Goal: Information Seeking & Learning: Learn about a topic

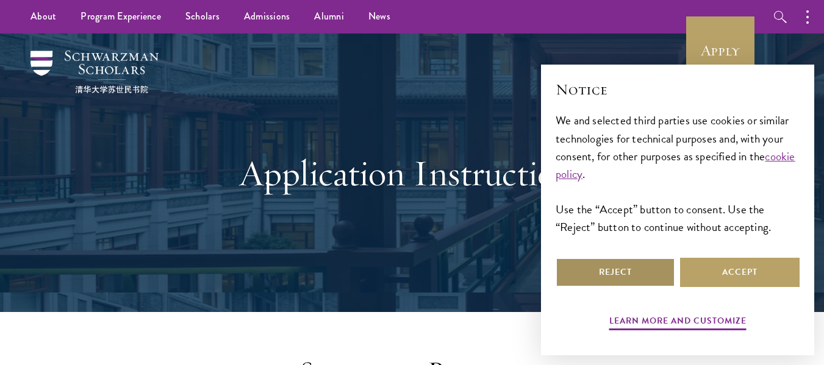
click at [600, 272] on button "Reject" at bounding box center [614, 272] width 119 height 29
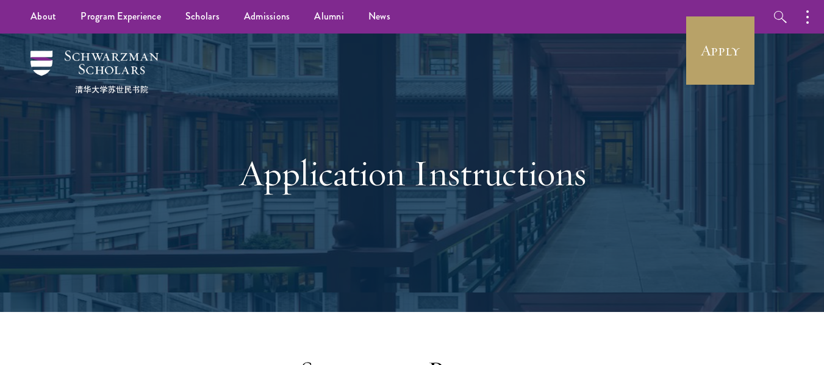
click at [369, 203] on div "Application Instructions" at bounding box center [412, 173] width 421 height 166
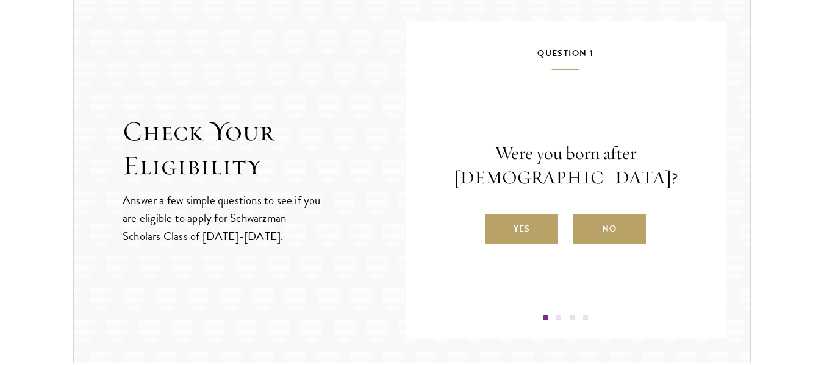
scroll to position [1317, 0]
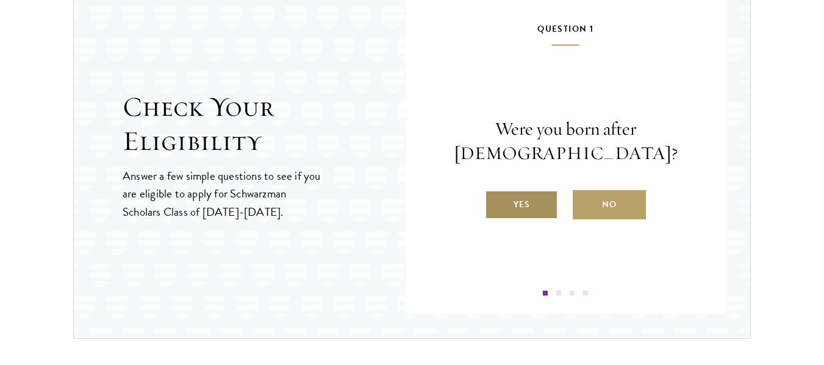
click at [527, 209] on label "Yes" at bounding box center [521, 204] width 73 height 29
click at [496, 202] on input "Yes" at bounding box center [490, 196] width 11 height 11
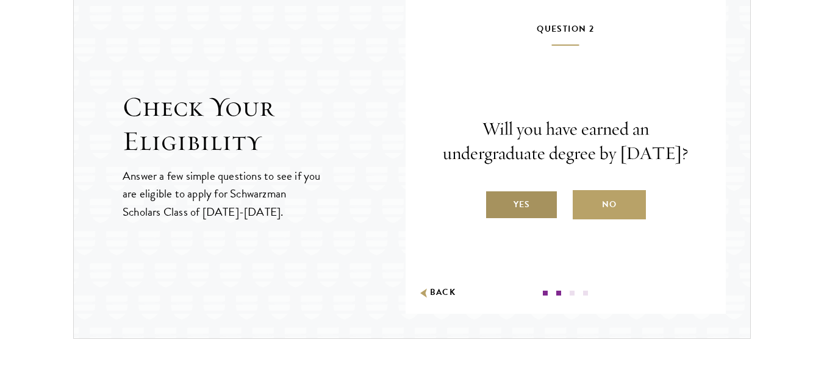
click at [519, 219] on label "Yes" at bounding box center [521, 204] width 73 height 29
click at [496, 202] on input "Yes" at bounding box center [490, 196] width 11 height 11
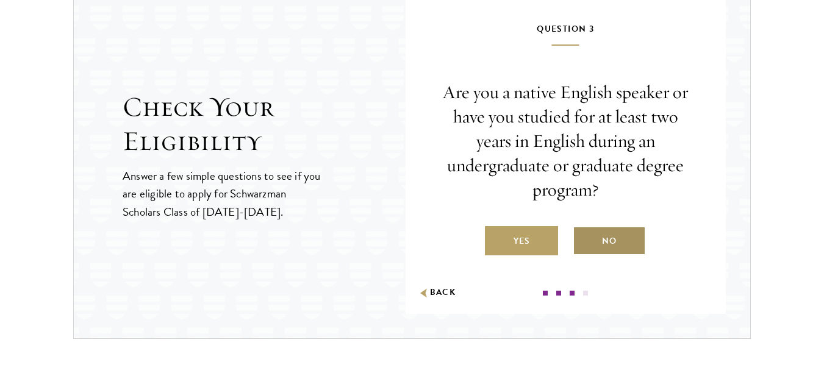
click at [605, 238] on label "No" at bounding box center [608, 240] width 73 height 29
click at [583, 238] on input "No" at bounding box center [577, 233] width 11 height 11
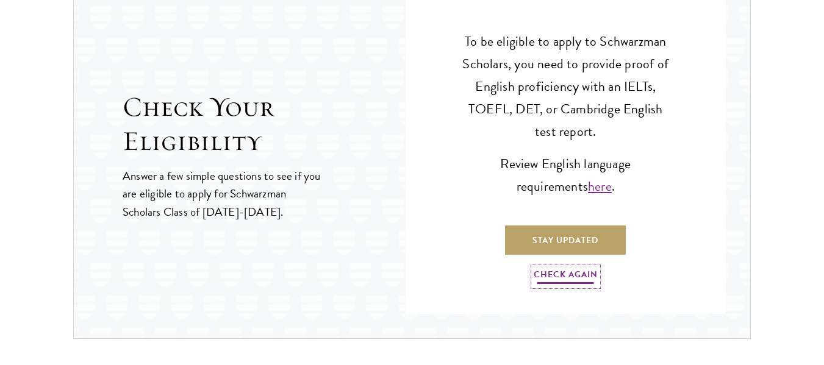
click at [567, 276] on link "Check Again" at bounding box center [565, 276] width 64 height 19
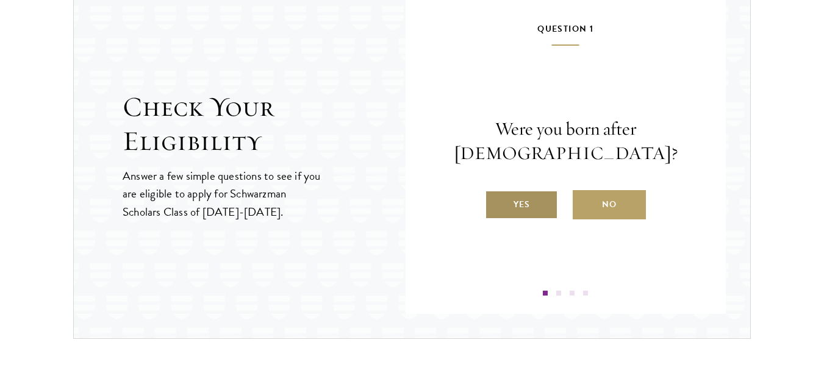
click at [528, 207] on label "Yes" at bounding box center [521, 204] width 73 height 29
click at [496, 202] on input "Yes" at bounding box center [490, 196] width 11 height 11
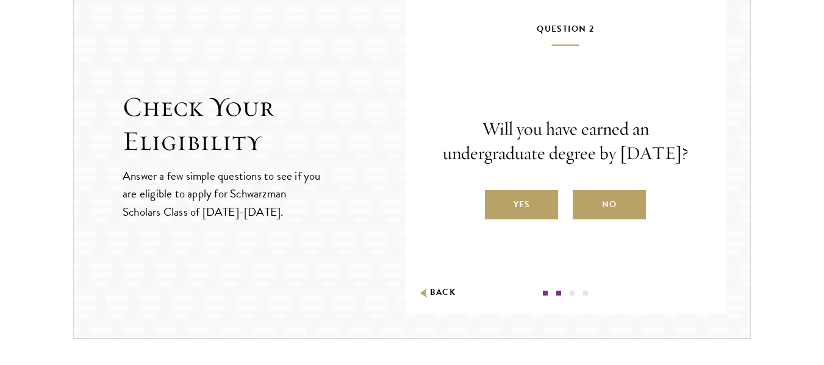
click at [528, 207] on label "Yes" at bounding box center [521, 204] width 73 height 29
click at [496, 202] on input "Yes" at bounding box center [490, 196] width 11 height 11
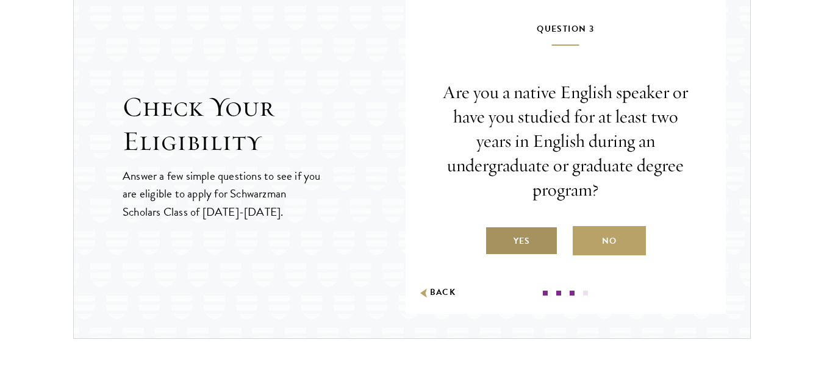
click at [530, 228] on label "Yes" at bounding box center [521, 240] width 73 height 29
click at [496, 228] on input "Yes" at bounding box center [490, 233] width 11 height 11
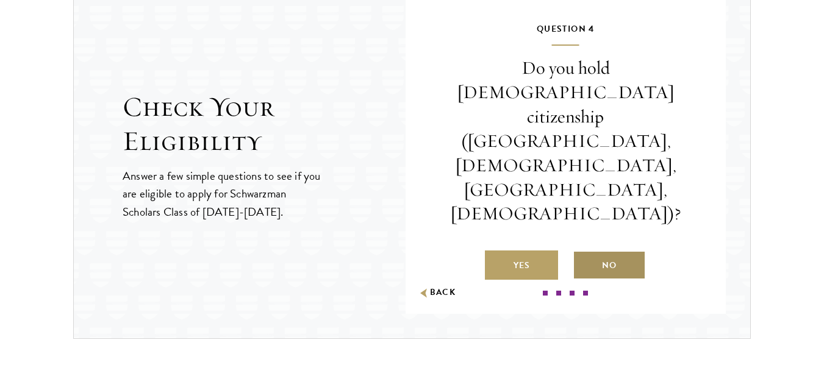
click at [612, 251] on label "No" at bounding box center [608, 265] width 73 height 29
click at [583, 252] on input "No" at bounding box center [577, 257] width 11 height 11
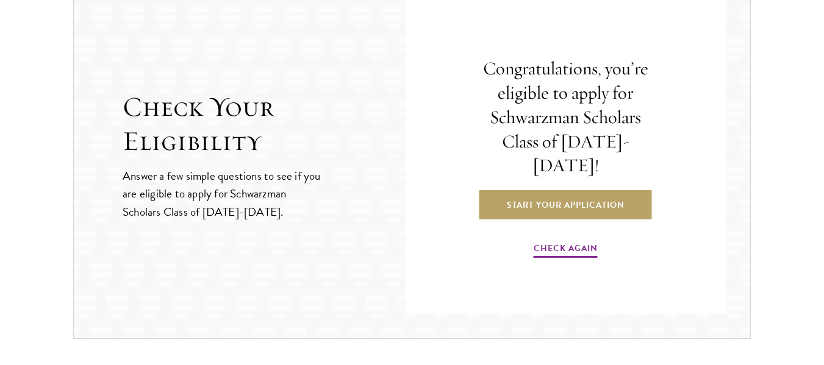
click at [760, 62] on div "Check Your Eligibility Answer a few simple questions to see if you are eligible…" at bounding box center [412, 155] width 702 height 367
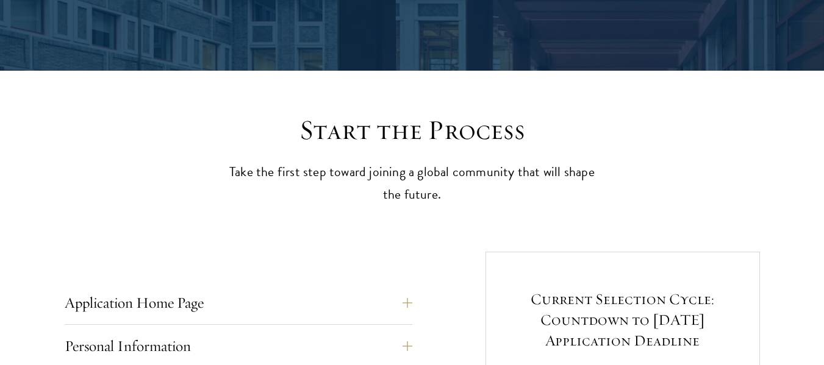
scroll to position [0, 0]
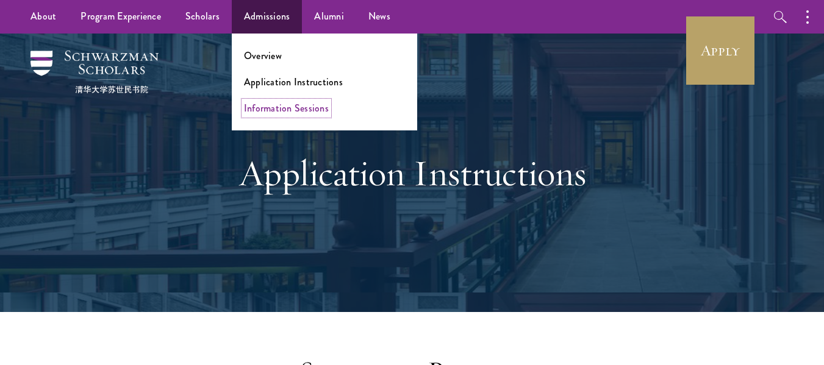
click at [268, 106] on link "Information Sessions" at bounding box center [286, 108] width 85 height 14
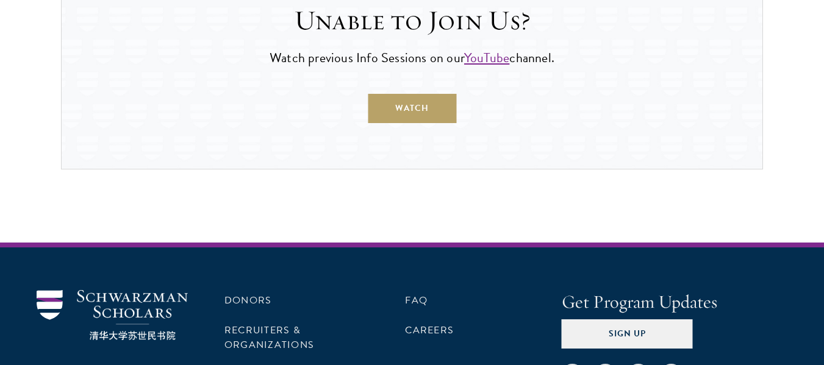
scroll to position [1048, 0]
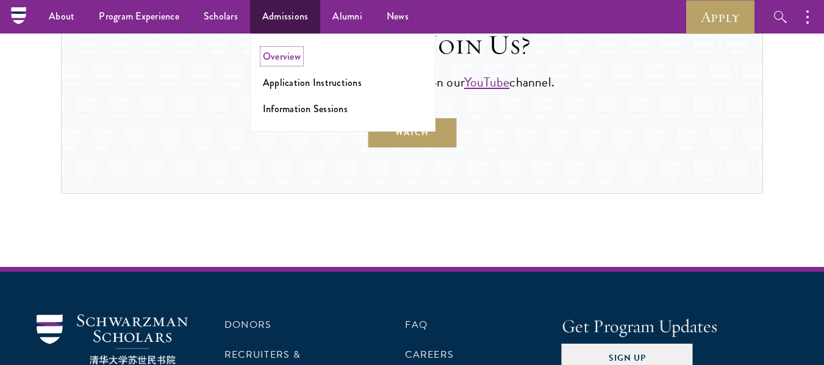
click at [284, 53] on link "Overview" at bounding box center [282, 56] width 38 height 14
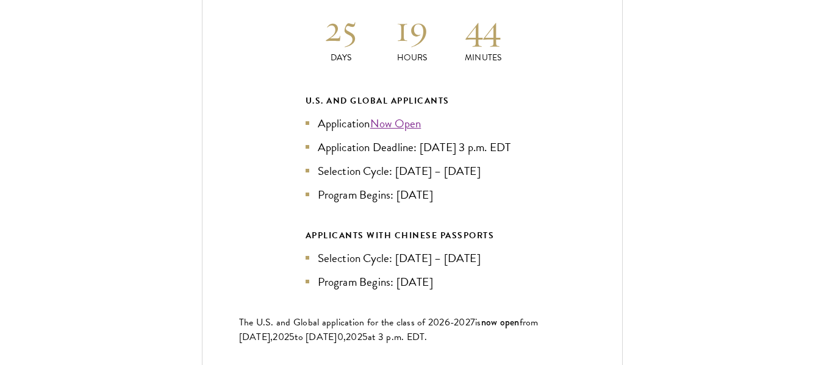
scroll to position [2706, 0]
